Goal: Task Accomplishment & Management: Manage account settings

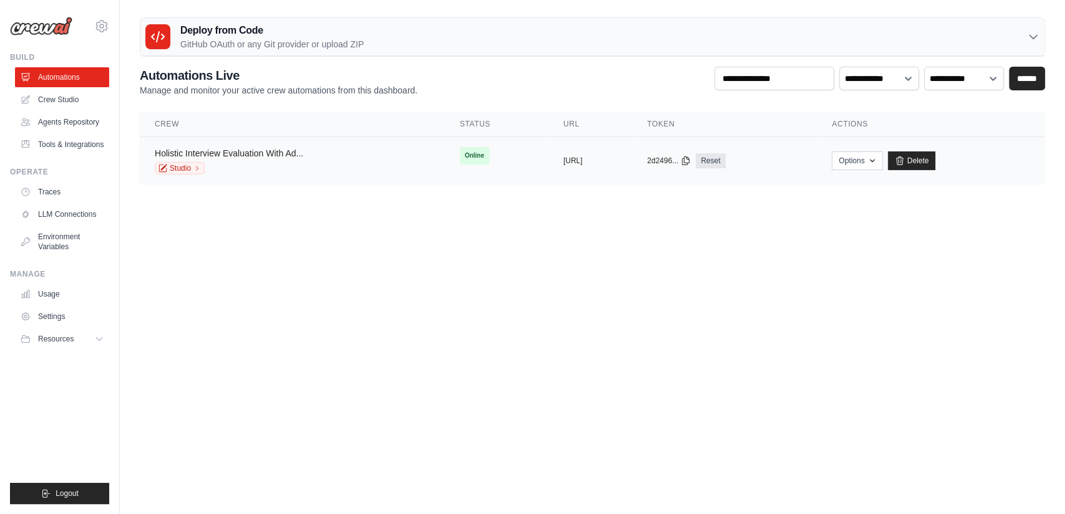
click at [247, 152] on link "Holistic Interview Evaluation With Ad..." at bounding box center [229, 153] width 148 height 10
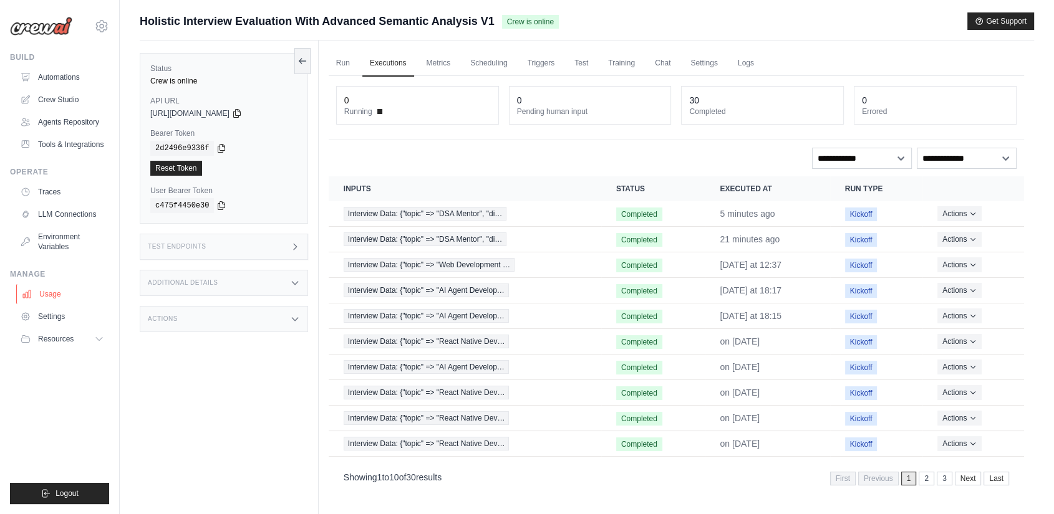
click at [37, 296] on link "Usage" at bounding box center [63, 294] width 94 height 20
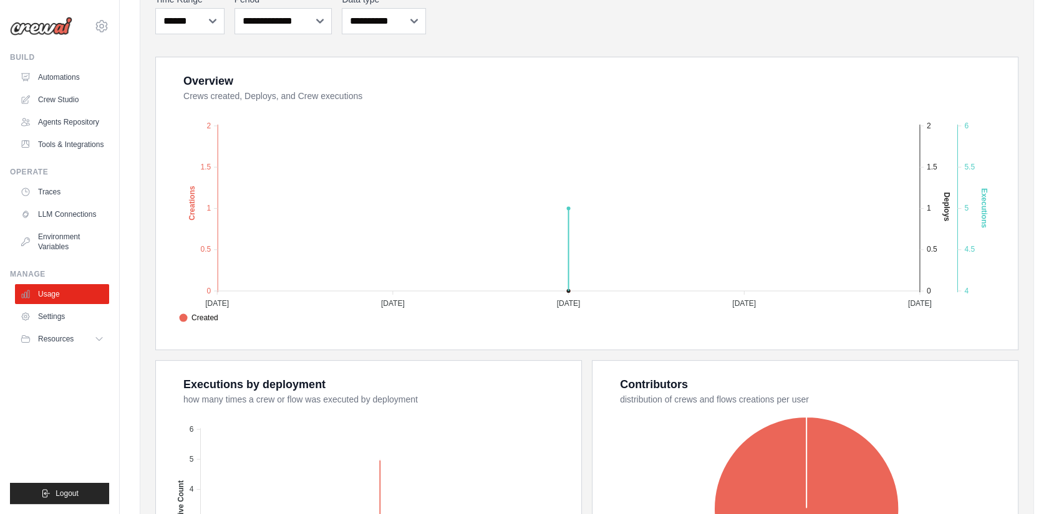
scroll to position [346, 0]
